Goal: Navigation & Orientation: Find specific page/section

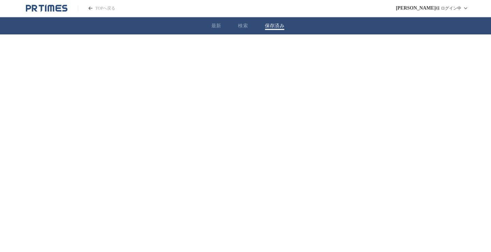
click at [278, 24] on button "保存済み" at bounding box center [271, 25] width 19 height 6
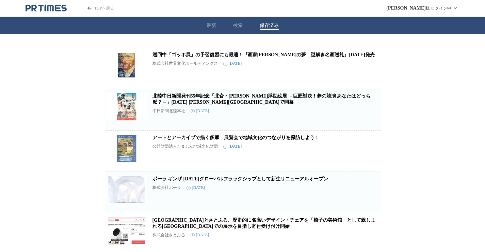
click at [290, 52] on link "巡回中「ゴッホ展」の予習復習にも最適！『画家[PERSON_NAME]の夢　謎解き名画巡礼』[DATE]発売" at bounding box center [264, 54] width 222 height 5
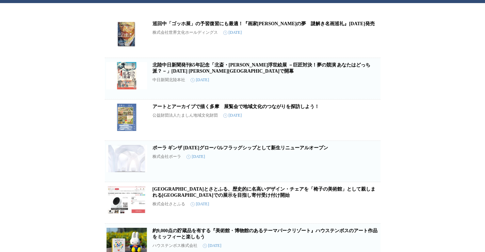
scroll to position [68, 0]
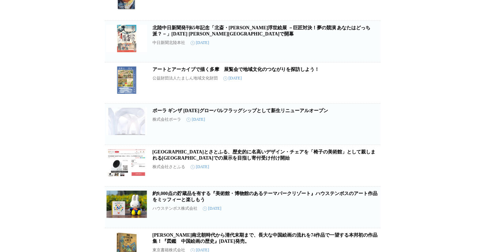
click at [369, 89] on icon "button" at bounding box center [370, 85] width 5 height 6
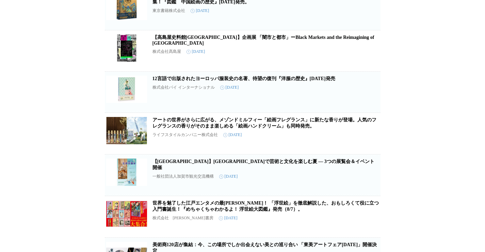
scroll to position [273, 0]
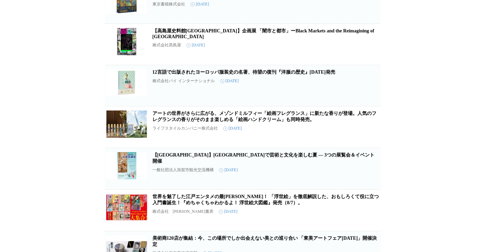
click at [368, 91] on icon "button" at bounding box center [370, 88] width 5 height 6
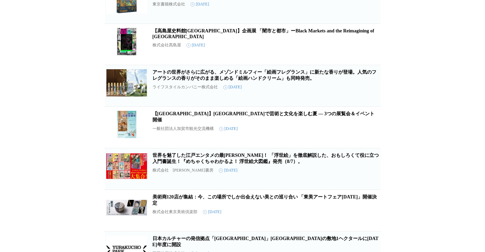
scroll to position [341, 0]
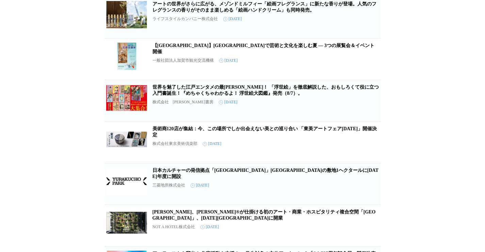
click at [298, 96] on link "世界を魅了した江戸エンタメの最[PERSON_NAME]！ 「浮世絵」を徹底解説した、おもしろくて役に立つ入門書誕生！『めちゃくちゃわかるよ！ 浮世絵大図鑑』…" at bounding box center [266, 89] width 227 height 11
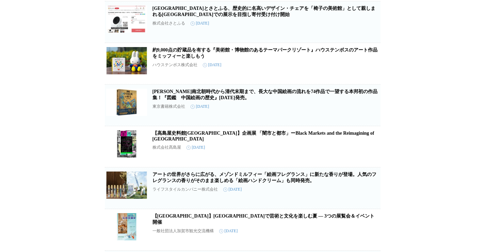
scroll to position [0, 0]
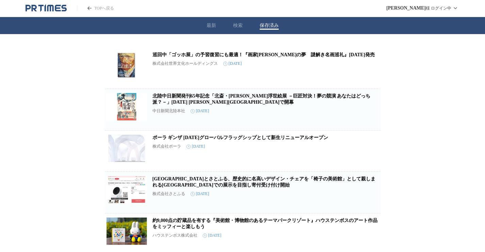
click at [201, 57] on link "巡回中「ゴッホ展」の予習復習にも最適！『画家[PERSON_NAME]の夢　謎解き名画巡礼』[DATE]発売" at bounding box center [264, 54] width 222 height 5
click at [48, 10] on icon "PR TIMESのトップページはこちら" at bounding box center [50, 8] width 6 height 6
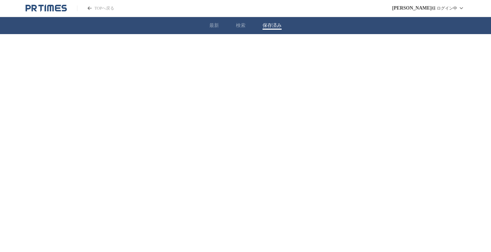
click at [267, 26] on button "保存済み" at bounding box center [271, 25] width 19 height 6
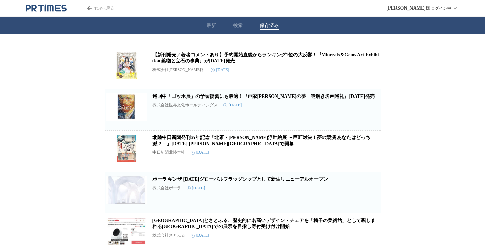
click at [221, 63] on link "【新刊発売／著者コメントあり】予約開始直後からランキング1位の大反響！『Minerals＆Gems Art Exhibition 鉱物と宝石の事典』が[DAT…" at bounding box center [266, 57] width 227 height 11
click at [46, 7] on icon "PR TIMESのトップページはこちら" at bounding box center [46, 8] width 41 height 8
